Goal: Information Seeking & Learning: Check status

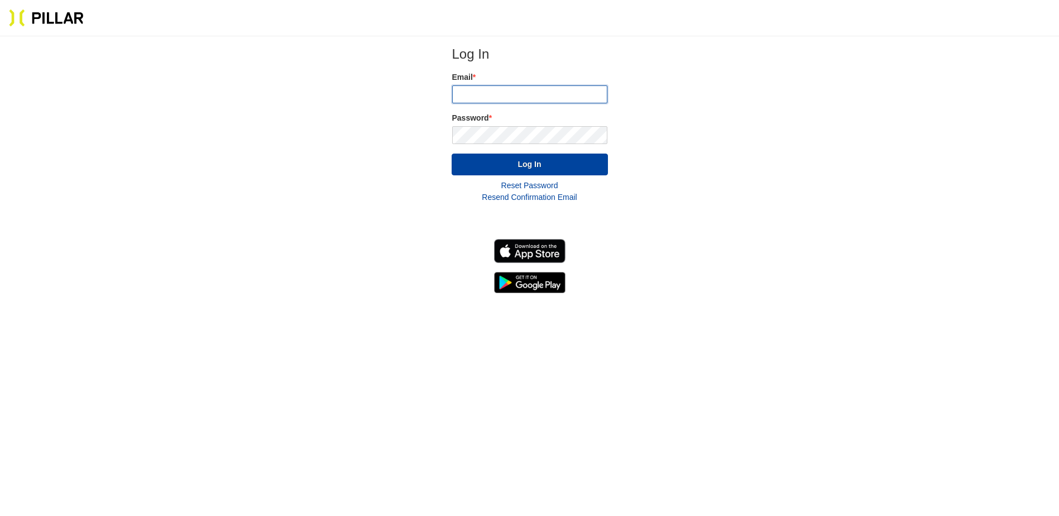
click at [562, 89] on input "email" at bounding box center [529, 94] width 155 height 18
type input "sgroark@tcco.com"
click at [452, 153] on button "Log In" at bounding box center [530, 164] width 156 height 22
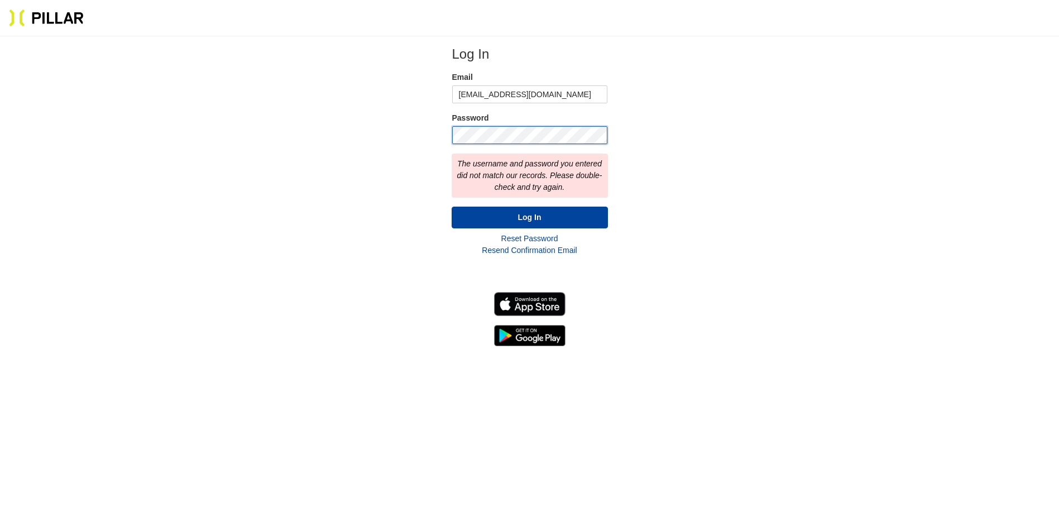
click at [434, 135] on div "Log In Email sgroark@tcco.com Password The username and password you entered di…" at bounding box center [529, 195] width 987 height 301
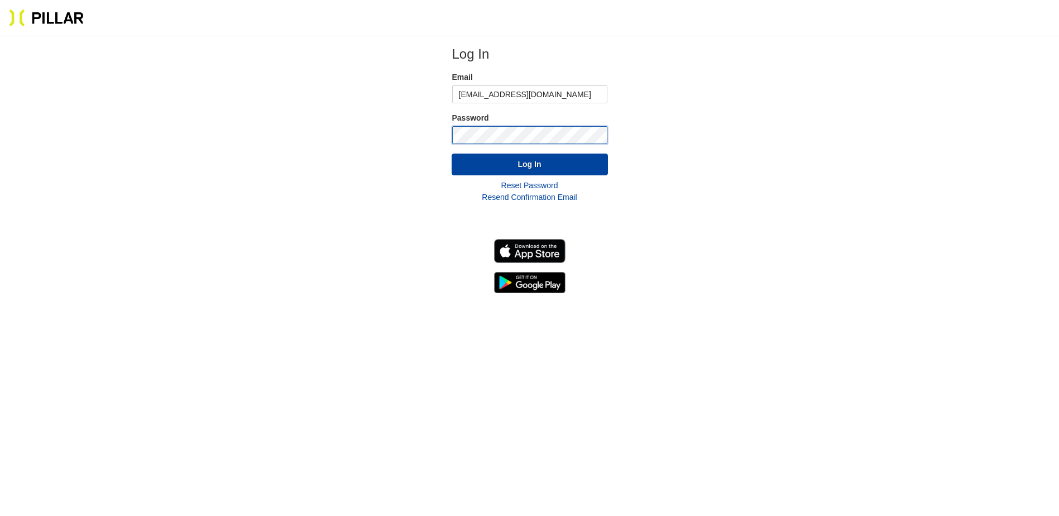
click at [452, 153] on button "Log In" at bounding box center [530, 164] width 156 height 22
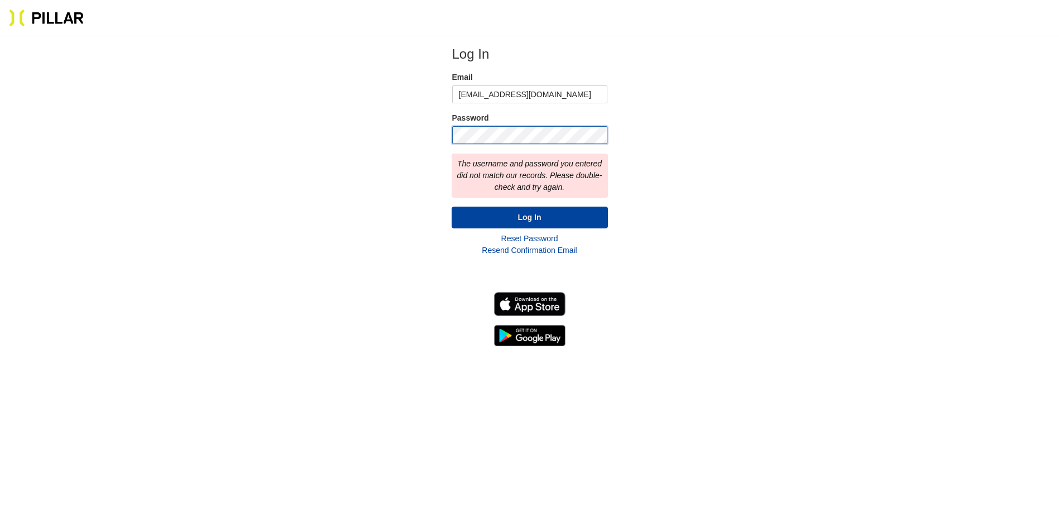
click at [316, 120] on div "Log In Email sgroark@tcco.com Password The username and password you entered di…" at bounding box center [529, 195] width 987 height 301
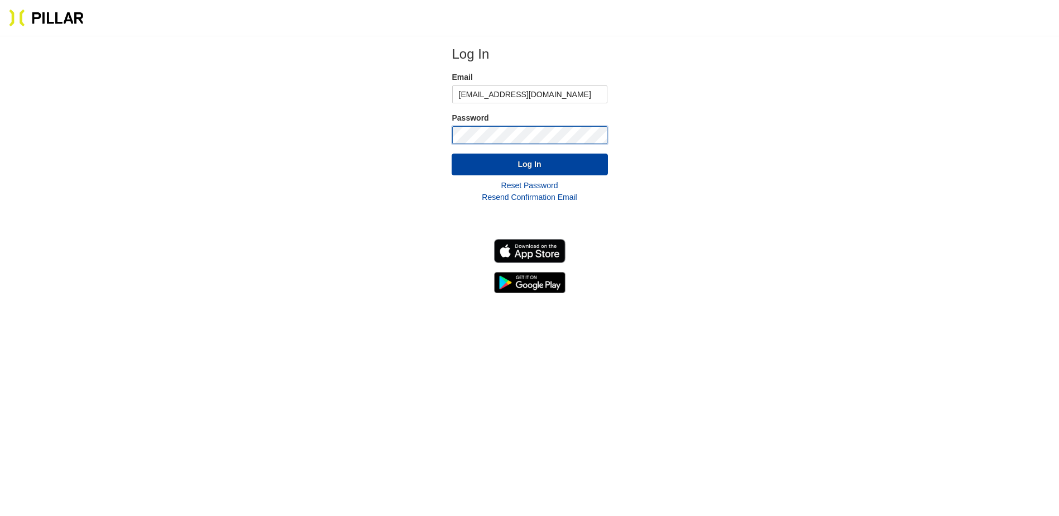
click at [452, 153] on button "Log In" at bounding box center [530, 164] width 156 height 22
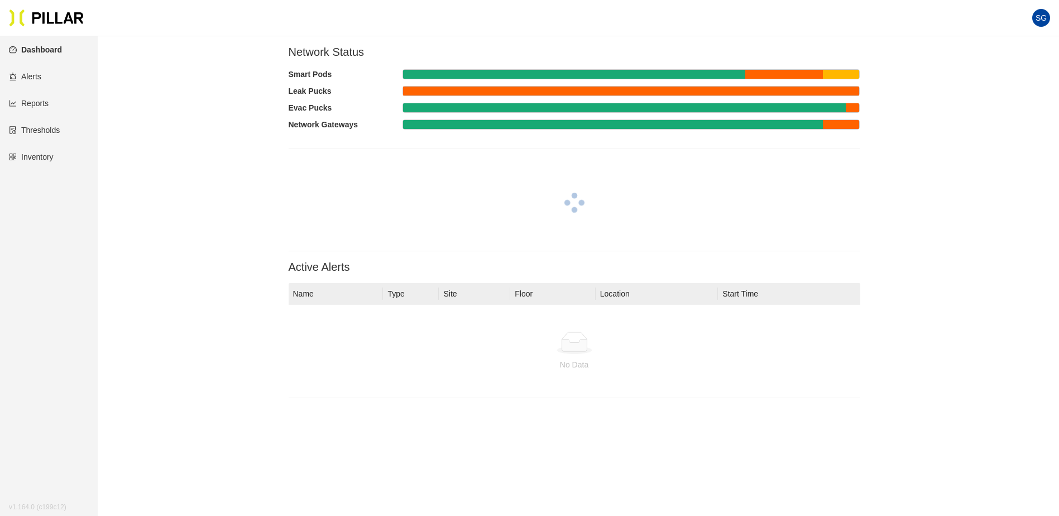
click at [40, 108] on link "Reports" at bounding box center [29, 103] width 40 height 9
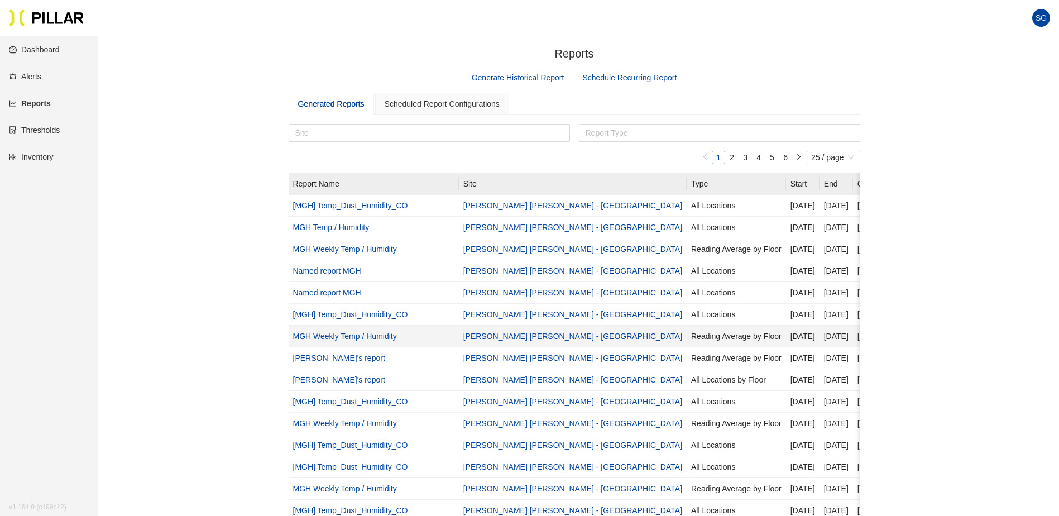
click at [330, 337] on link "MGH Weekly Temp / Humidity" at bounding box center [345, 336] width 104 height 9
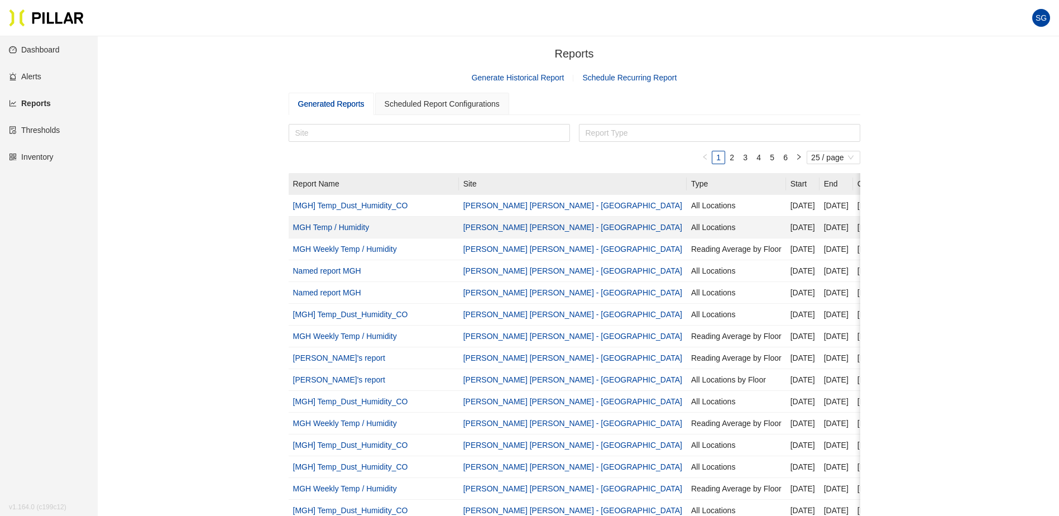
click at [348, 228] on link "MGH Temp / Humidity" at bounding box center [331, 227] width 76 height 9
